Goal: Information Seeking & Learning: Learn about a topic

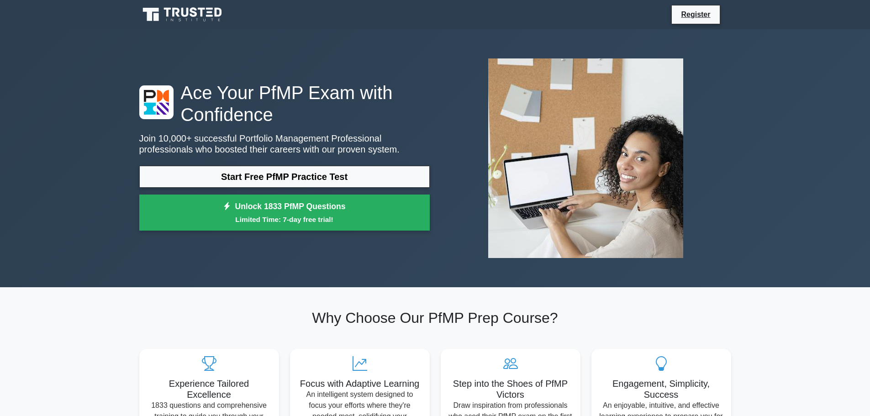
click at [317, 175] on link "Start Free PfMP Practice Test" at bounding box center [284, 177] width 290 height 22
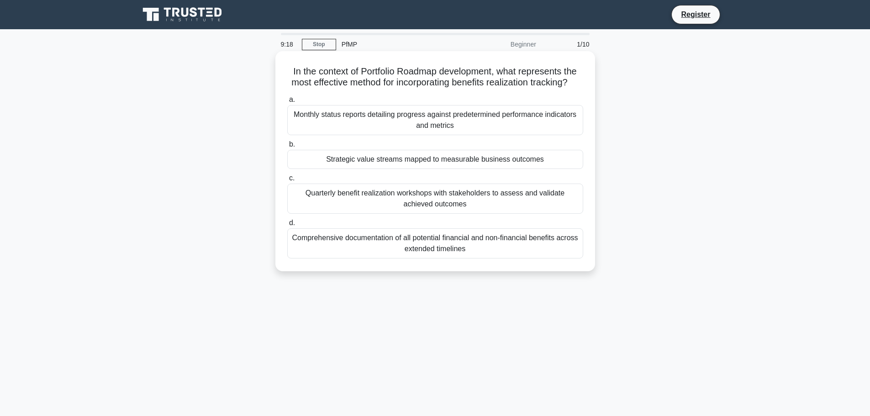
click at [441, 133] on div "Monthly status reports detailing progress against predetermined performance ind…" at bounding box center [435, 120] width 296 height 30
click at [287, 103] on input "a. Monthly status reports detailing progress against predetermined performance …" at bounding box center [287, 100] width 0 height 6
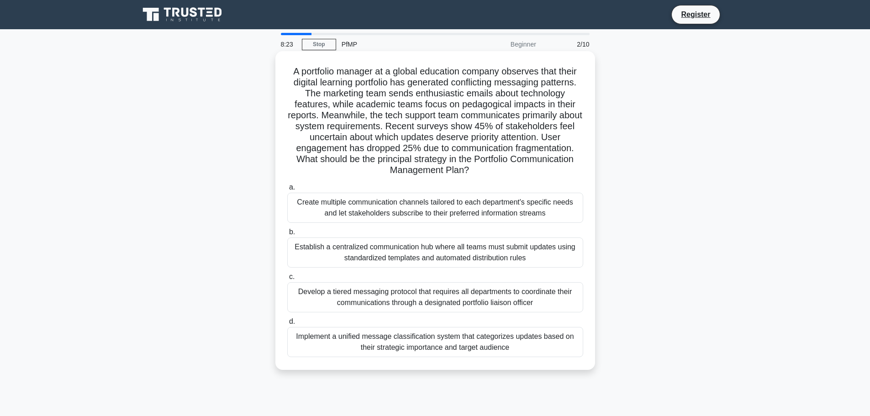
click at [425, 249] on div "Establish a centralized communication hub where all teams must submit updates u…" at bounding box center [435, 252] width 296 height 30
click at [287, 235] on input "b. Establish a centralized communication hub where all teams must submit update…" at bounding box center [287, 232] width 0 height 6
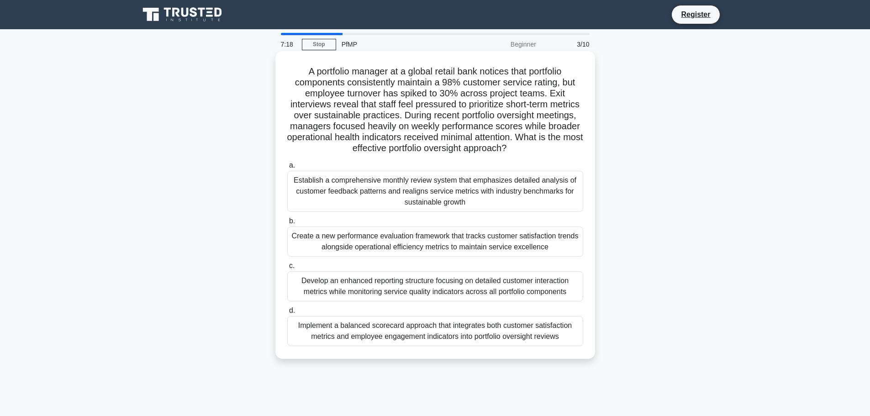
click at [443, 330] on div "Implement a balanced scorecard approach that integrates both customer satisfact…" at bounding box center [435, 331] width 296 height 30
click at [287, 314] on input "d. Implement a balanced scorecard approach that integrates both customer satisf…" at bounding box center [287, 311] width 0 height 6
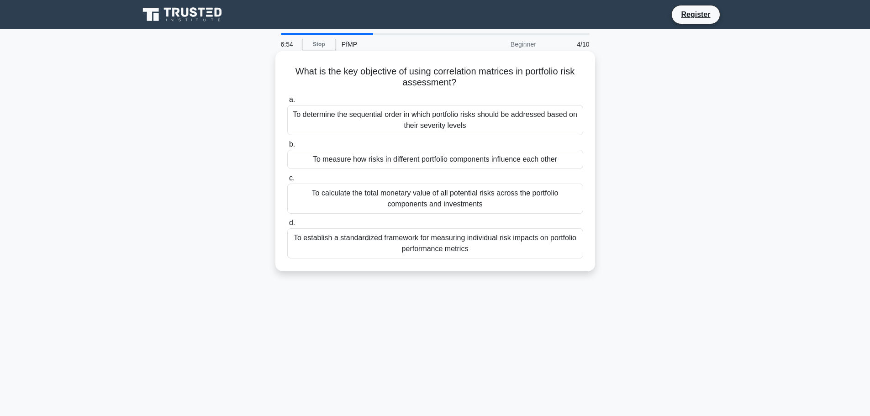
click at [438, 245] on div "To establish a standardized framework for measuring individual risk impacts on …" at bounding box center [435, 243] width 296 height 30
click at [287, 226] on input "d. To establish a standardized framework for measuring individual risk impacts …" at bounding box center [287, 223] width 0 height 6
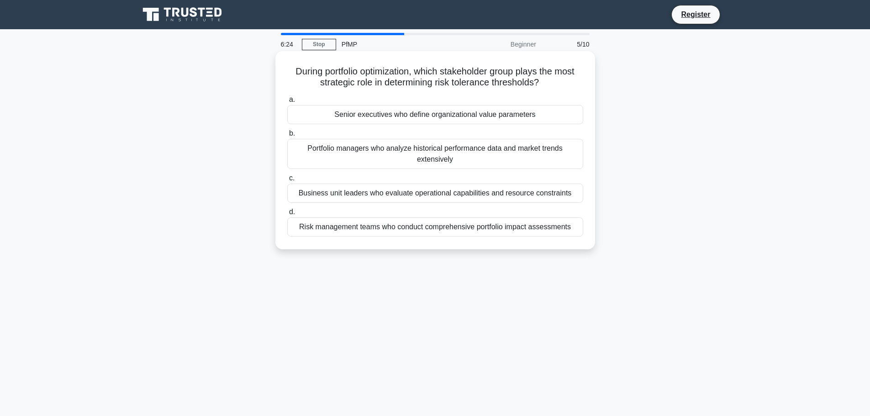
click at [446, 114] on div "Senior executives who define organizational value parameters" at bounding box center [435, 114] width 296 height 19
click at [287, 103] on input "a. Senior executives who define organizational value parameters" at bounding box center [287, 100] width 0 height 6
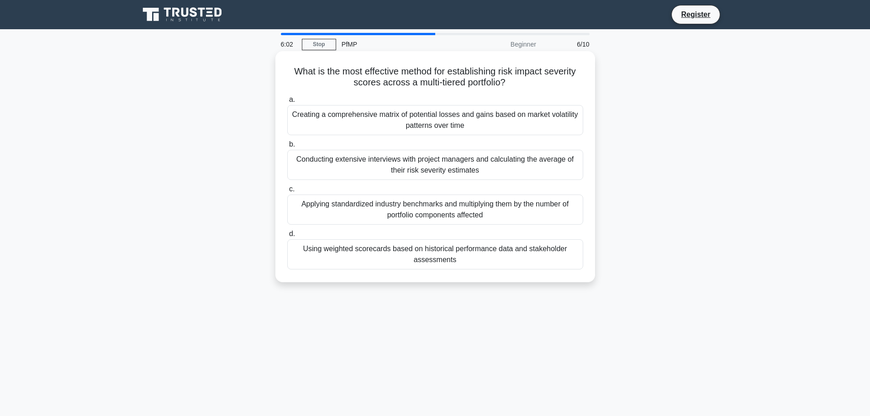
click at [423, 253] on div "Using weighted scorecards based on historical performance data and stakeholder …" at bounding box center [435, 254] width 296 height 30
click at [287, 237] on input "d. Using weighted scorecards based on historical performance data and stakehold…" at bounding box center [287, 234] width 0 height 6
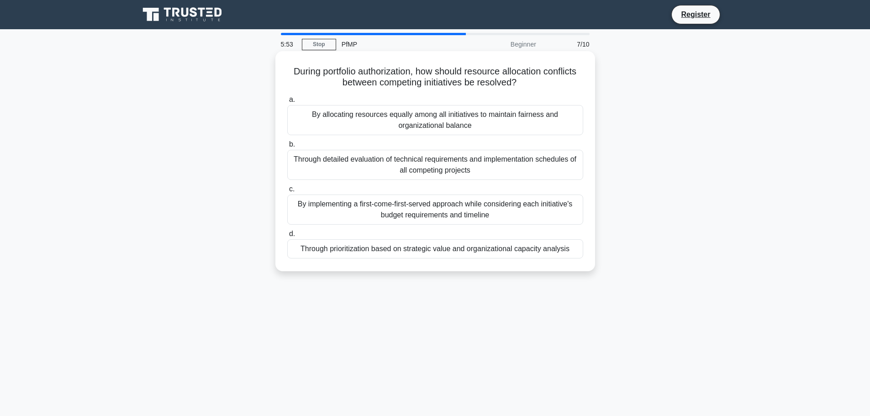
click at [425, 203] on div "By implementing a first-come-first-served approach while considering each initi…" at bounding box center [435, 209] width 296 height 30
click at [287, 192] on input "c. By implementing a first-come-first-served approach while considering each in…" at bounding box center [287, 189] width 0 height 6
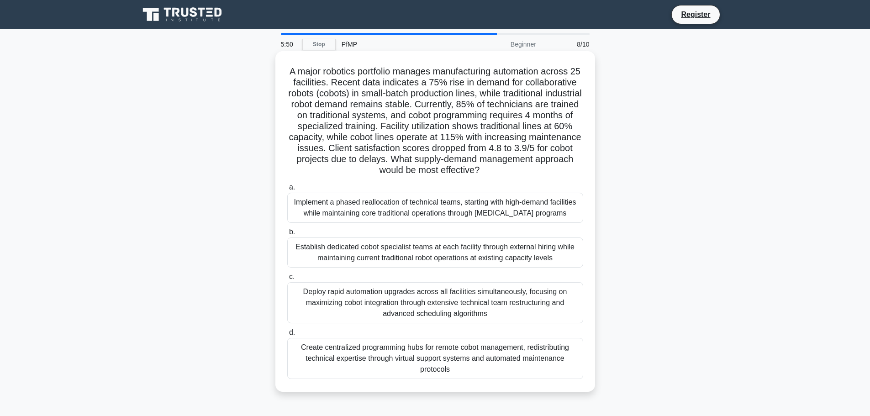
click at [422, 245] on div "Establish dedicated cobot specialist teams at each facility through external hi…" at bounding box center [435, 252] width 296 height 30
click at [287, 235] on input "b. Establish dedicated cobot specialist teams at each facility through external…" at bounding box center [287, 232] width 0 height 6
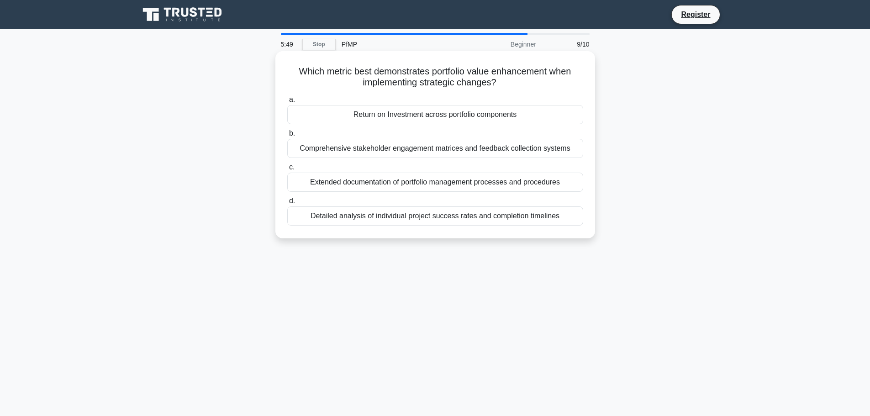
click at [439, 175] on div "Extended documentation of portfolio management processes and procedures" at bounding box center [435, 182] width 296 height 19
click at [287, 170] on input "c. Extended documentation of portfolio management processes and procedures" at bounding box center [287, 167] width 0 height 6
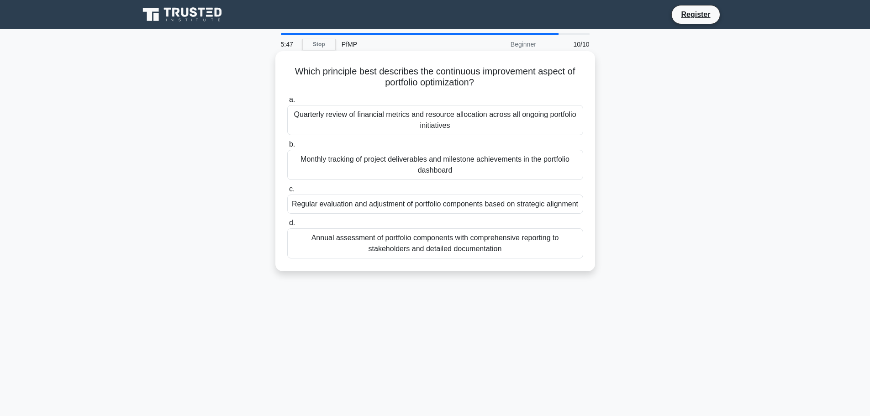
click at [437, 159] on div "Monthly tracking of project deliverables and milestone achievements in the port…" at bounding box center [435, 165] width 296 height 30
click at [287, 147] on input "b. Monthly tracking of project deliverables and milestone achievements in the p…" at bounding box center [287, 145] width 0 height 6
